Goal: Use online tool/utility: Utilize a website feature to perform a specific function

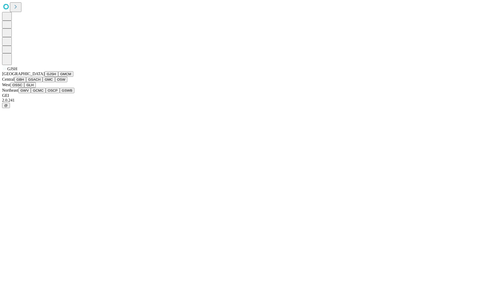
click at [45, 77] on button "GJSH" at bounding box center [52, 73] width 14 height 5
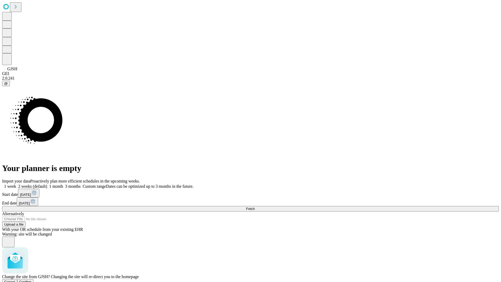
click at [32, 280] on span "Confirm" at bounding box center [25, 282] width 12 height 4
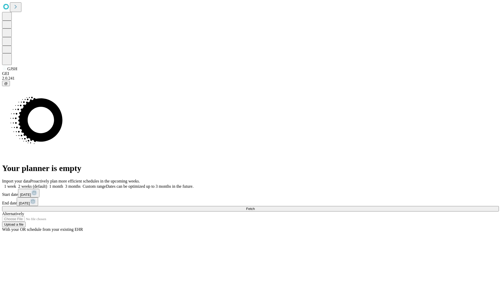
click at [63, 184] on label "1 month" at bounding box center [55, 186] width 16 height 4
click at [255, 207] on span "Fetch" at bounding box center [250, 209] width 9 height 4
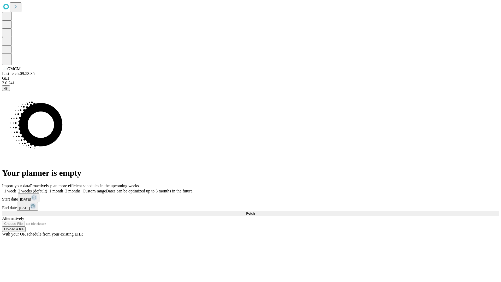
click at [63, 189] on label "1 month" at bounding box center [55, 191] width 16 height 4
click at [255, 211] on span "Fetch" at bounding box center [250, 213] width 9 height 4
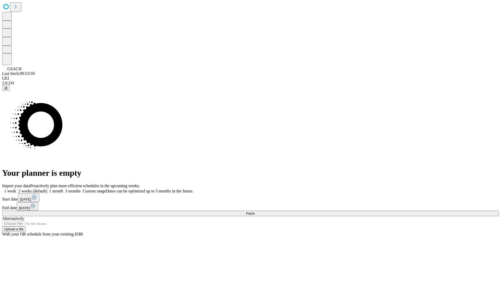
click at [255, 211] on span "Fetch" at bounding box center [250, 213] width 9 height 4
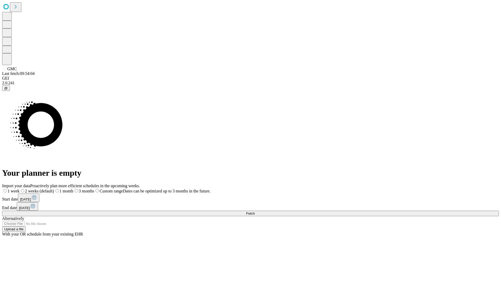
click at [255, 211] on span "Fetch" at bounding box center [250, 213] width 9 height 4
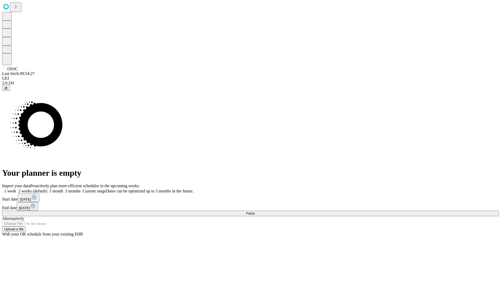
click at [63, 189] on label "1 month" at bounding box center [55, 191] width 16 height 4
click at [255, 211] on span "Fetch" at bounding box center [250, 213] width 9 height 4
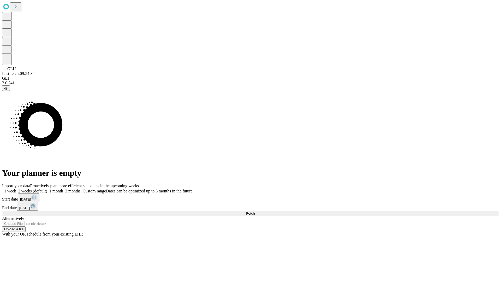
click at [63, 189] on label "1 month" at bounding box center [55, 191] width 16 height 4
click at [255, 211] on span "Fetch" at bounding box center [250, 213] width 9 height 4
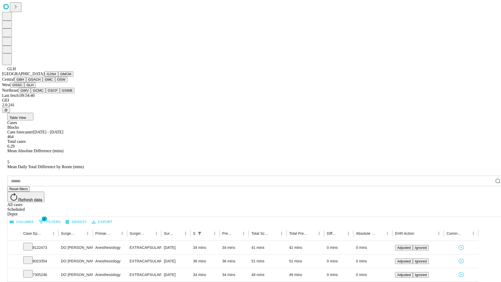
click at [31, 93] on button "GWV" at bounding box center [24, 90] width 13 height 5
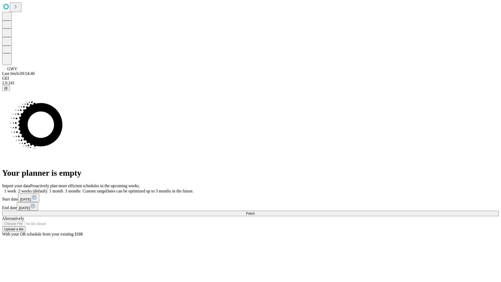
click at [255, 211] on span "Fetch" at bounding box center [250, 213] width 9 height 4
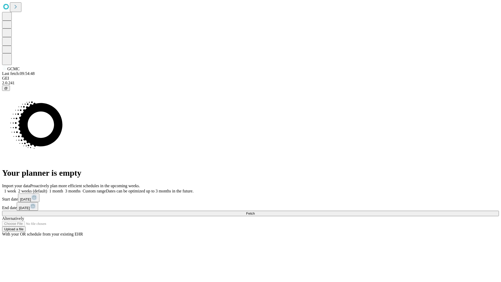
click at [255, 211] on span "Fetch" at bounding box center [250, 213] width 9 height 4
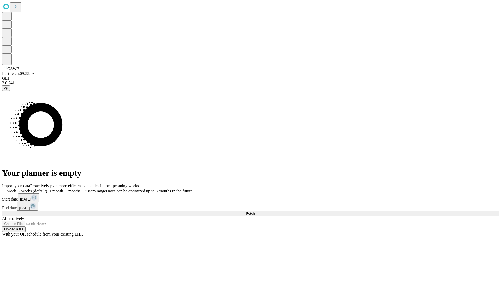
click at [63, 189] on label "1 month" at bounding box center [55, 191] width 16 height 4
click at [255, 211] on span "Fetch" at bounding box center [250, 213] width 9 height 4
